Goal: Find specific page/section: Find specific page/section

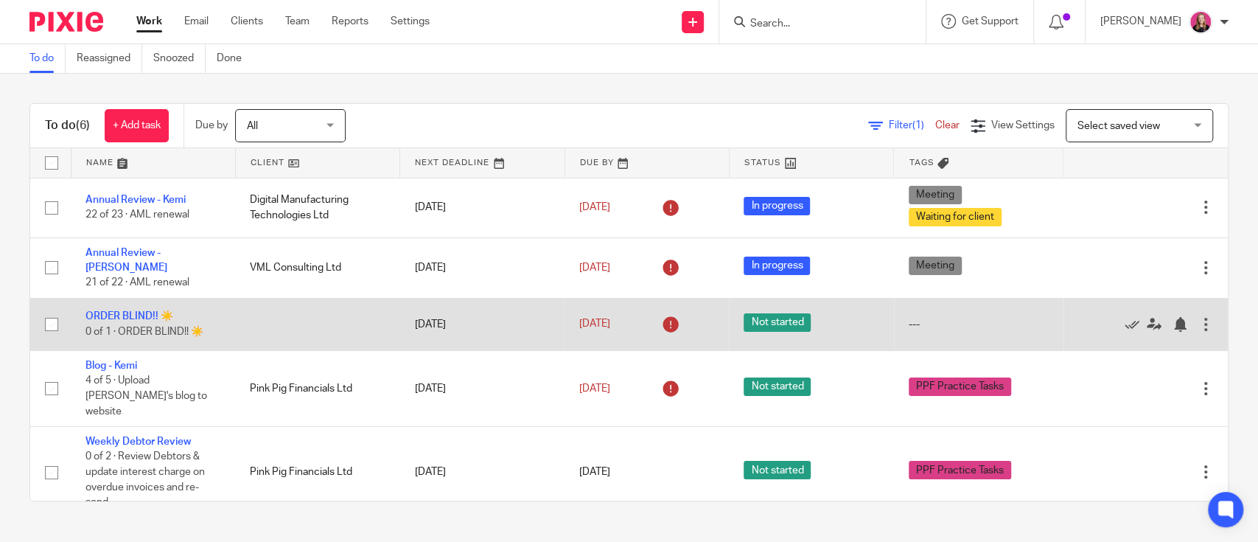
scroll to position [55, 0]
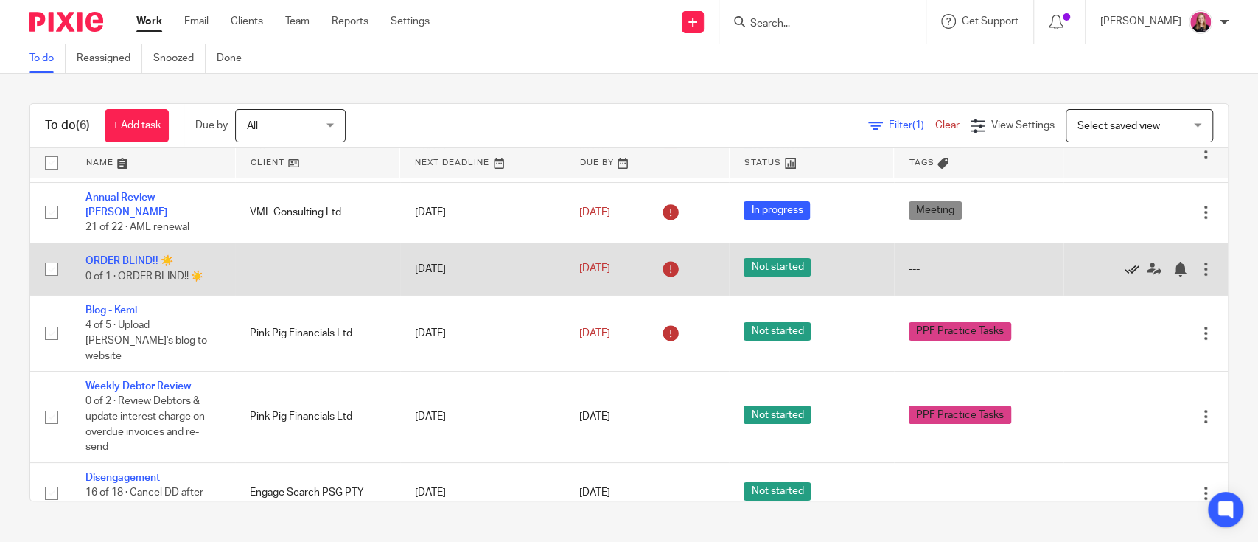
click at [1124, 262] on icon at bounding box center [1131, 269] width 15 height 15
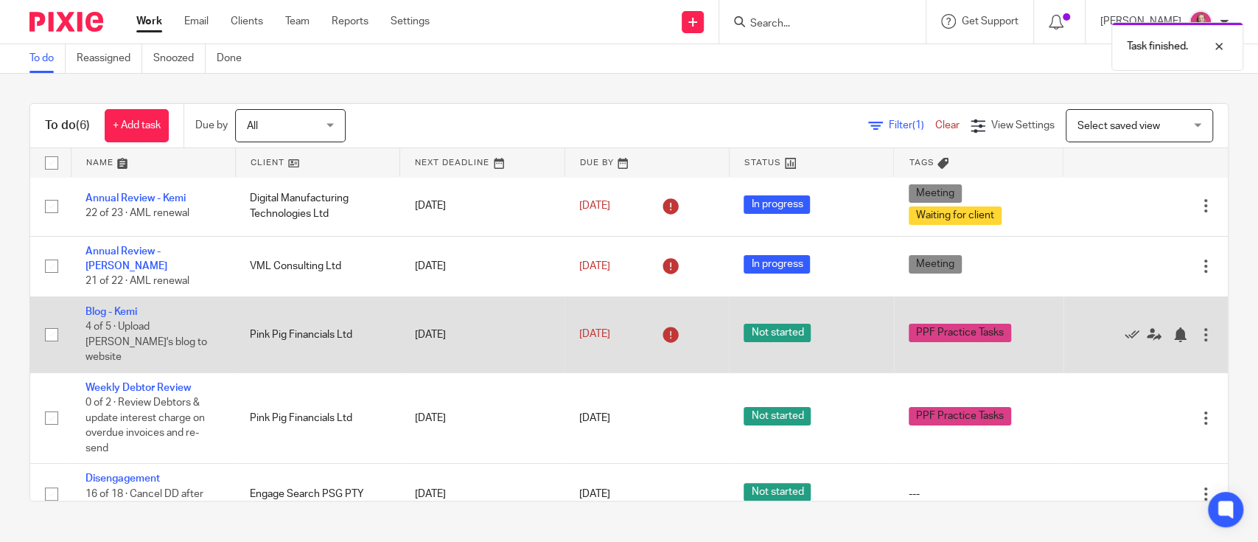
scroll to position [2, 0]
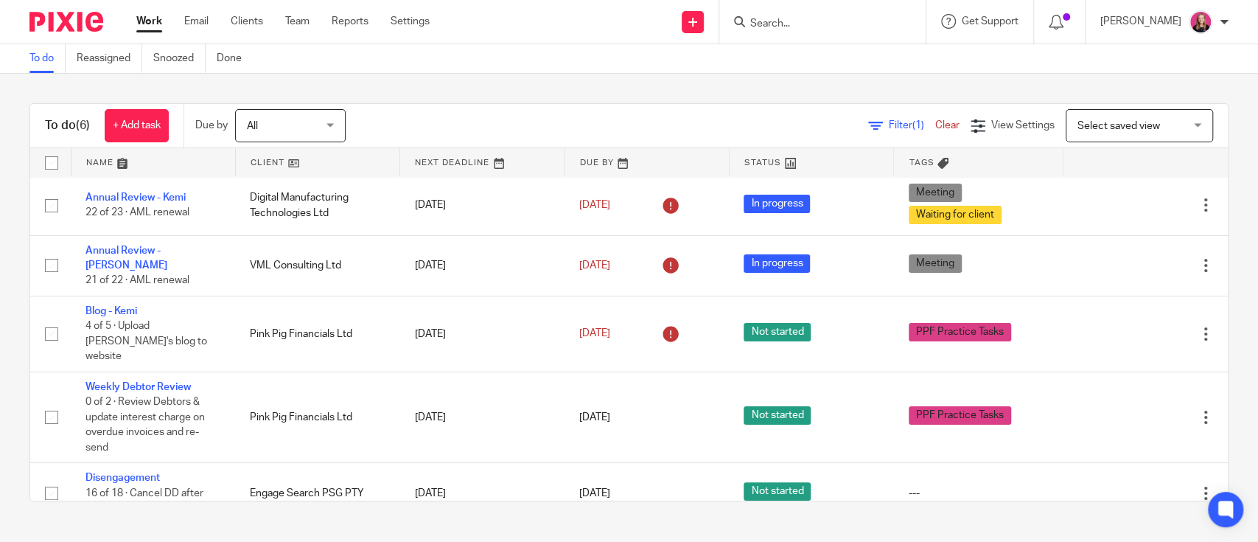
click at [770, 32] on div at bounding box center [822, 21] width 206 height 43
click at [780, 22] on input "Search" at bounding box center [815, 24] width 133 height 13
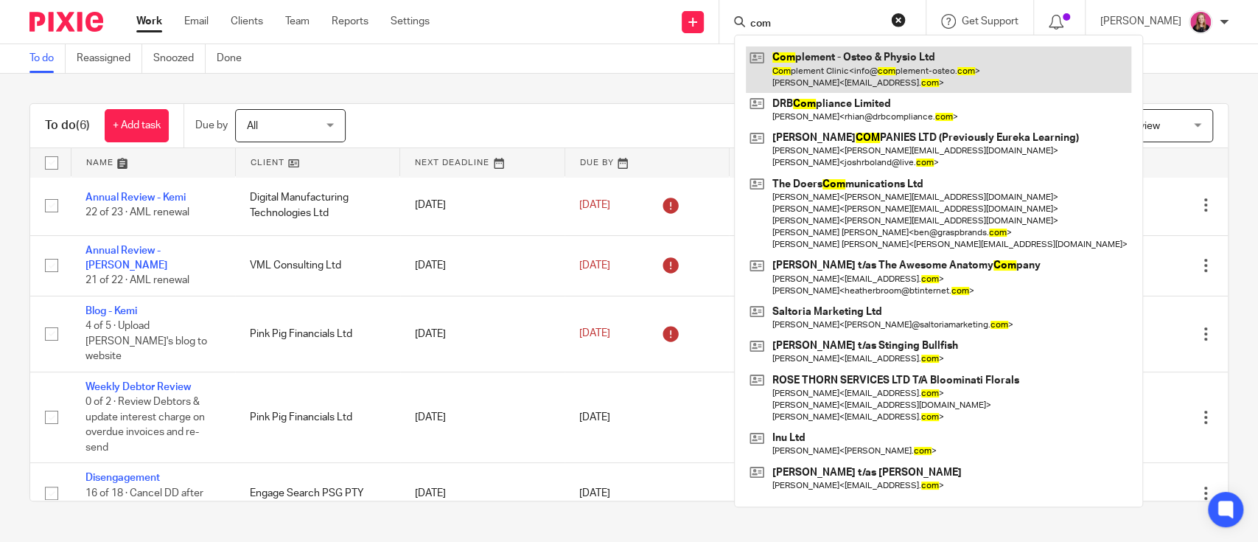
type input "com"
click at [839, 52] on link at bounding box center [938, 69] width 385 height 46
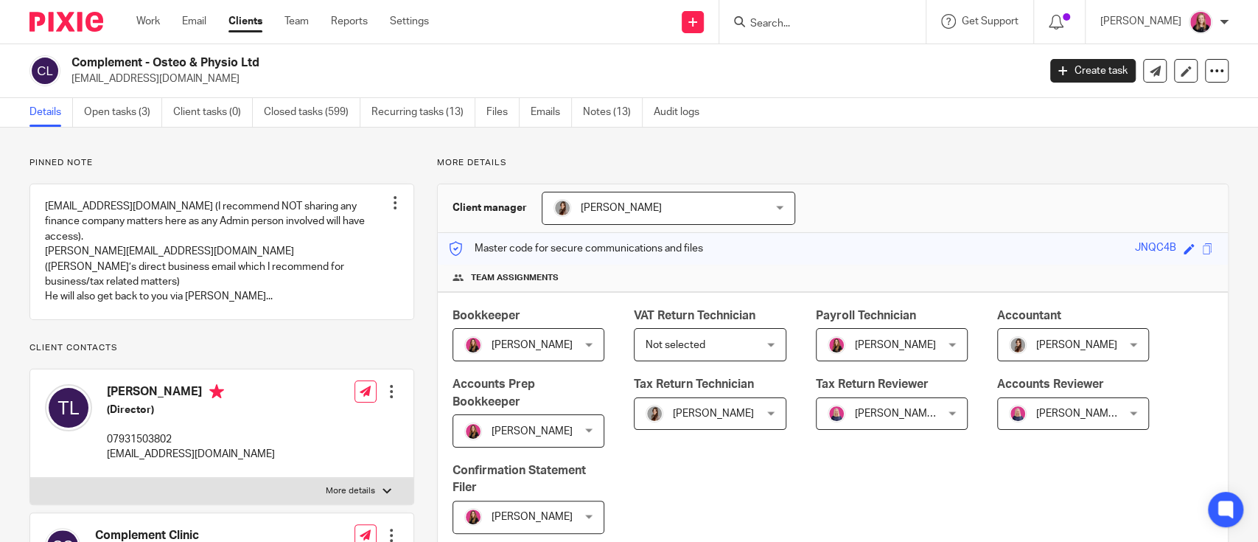
click at [808, 27] on input "Search" at bounding box center [815, 24] width 133 height 13
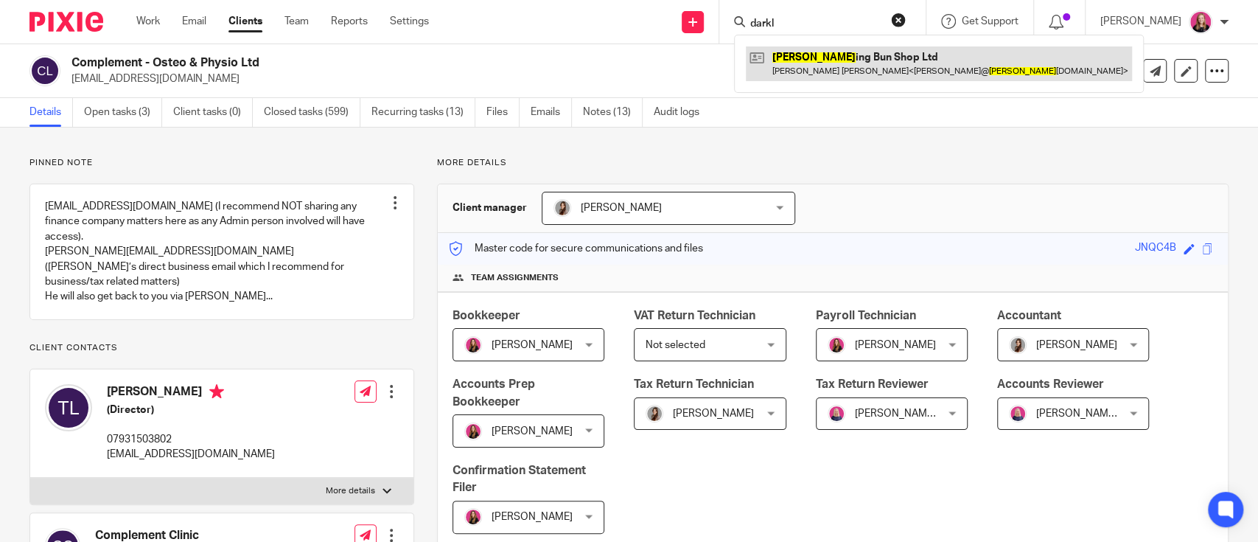
type input "darkl"
click at [808, 58] on link at bounding box center [939, 63] width 386 height 34
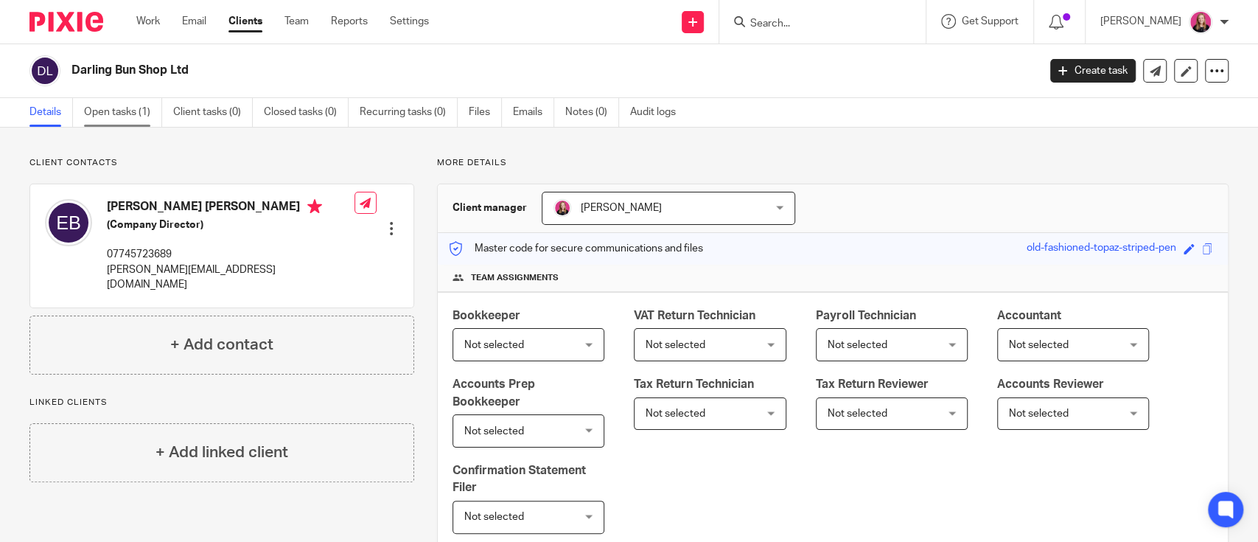
click at [112, 119] on link "Open tasks (1)" at bounding box center [123, 112] width 78 height 29
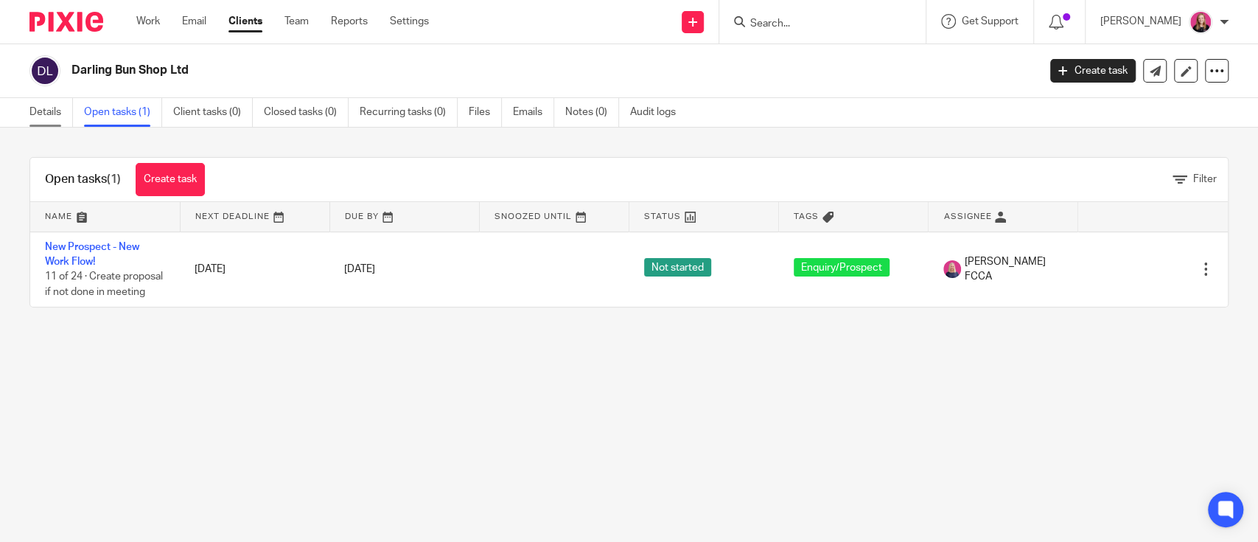
click at [57, 119] on link "Details" at bounding box center [50, 112] width 43 height 29
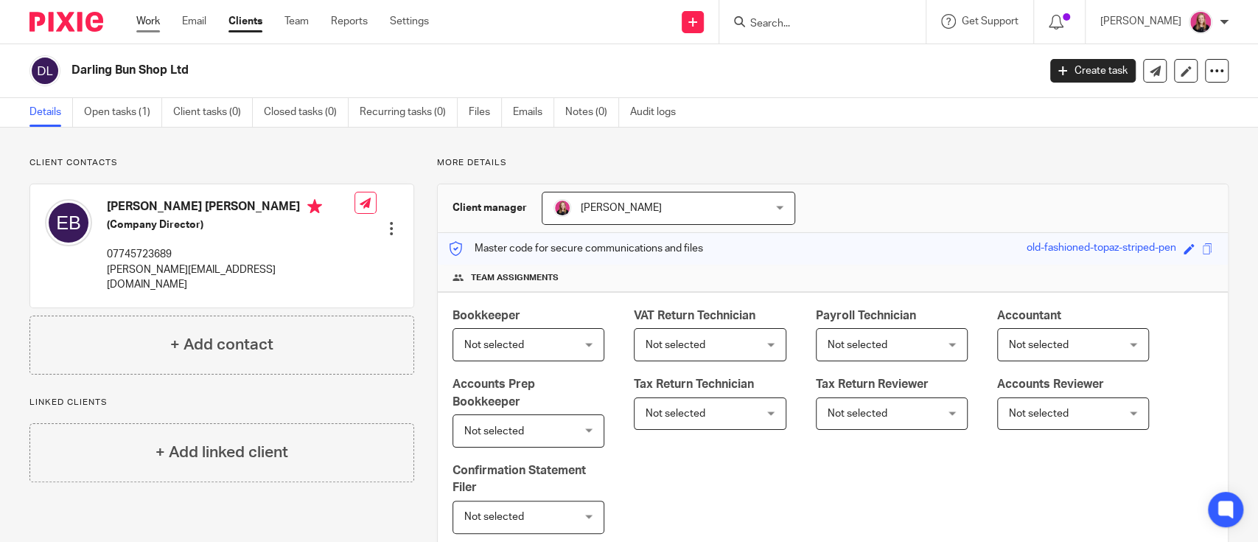
click at [145, 27] on link "Work" at bounding box center [148, 21] width 24 height 15
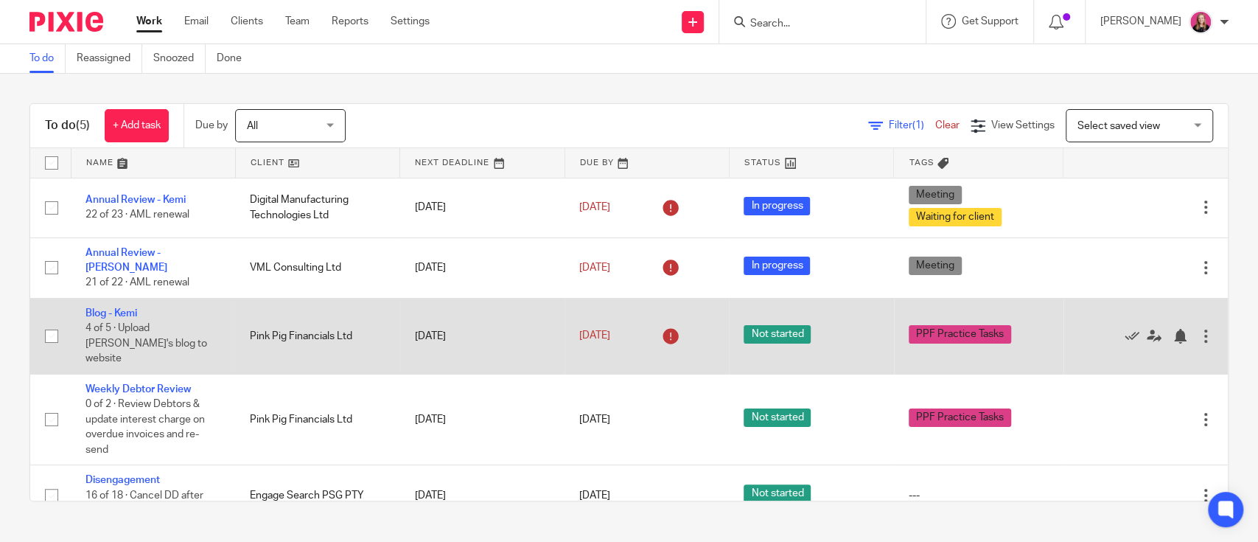
scroll to position [2, 0]
